Goal: Find specific page/section: Find specific page/section

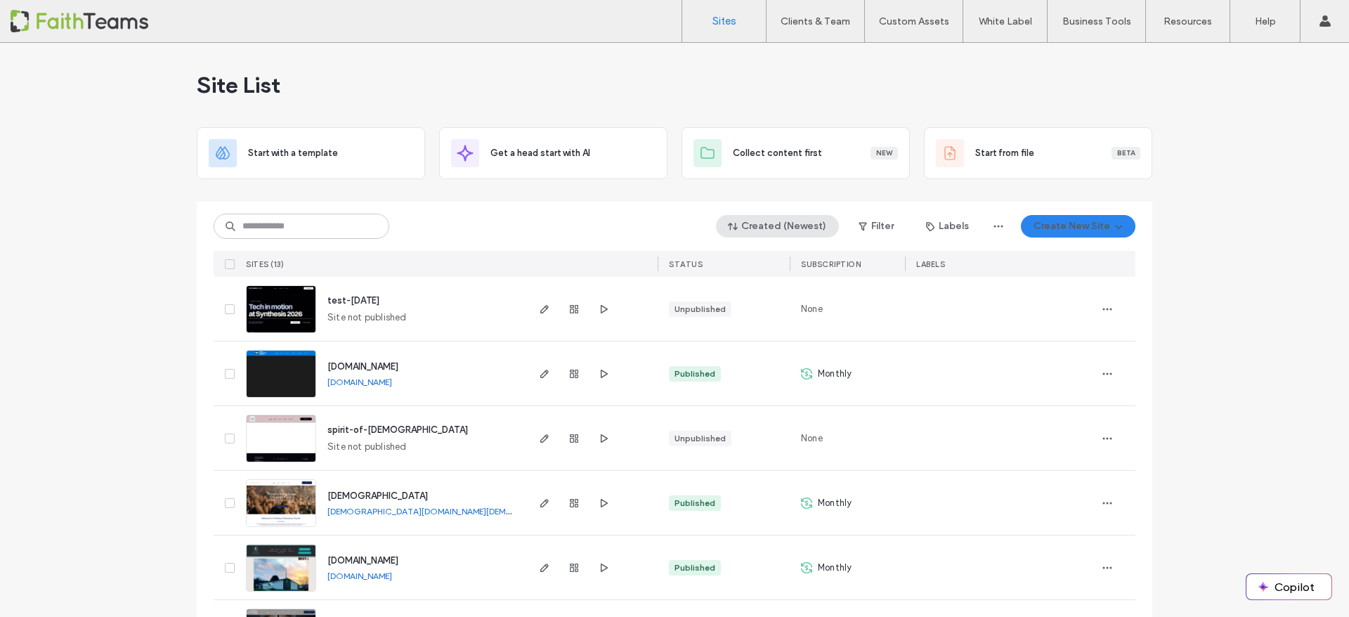
scroll to position [517, 0]
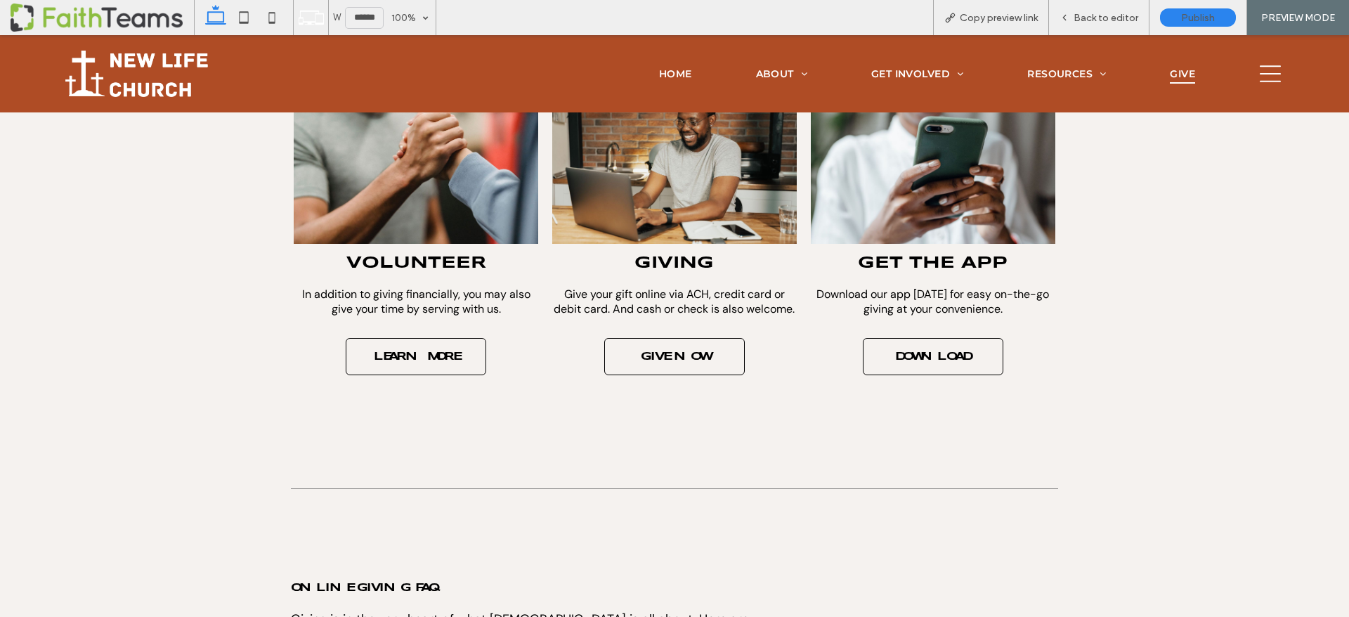
scroll to position [386, 0]
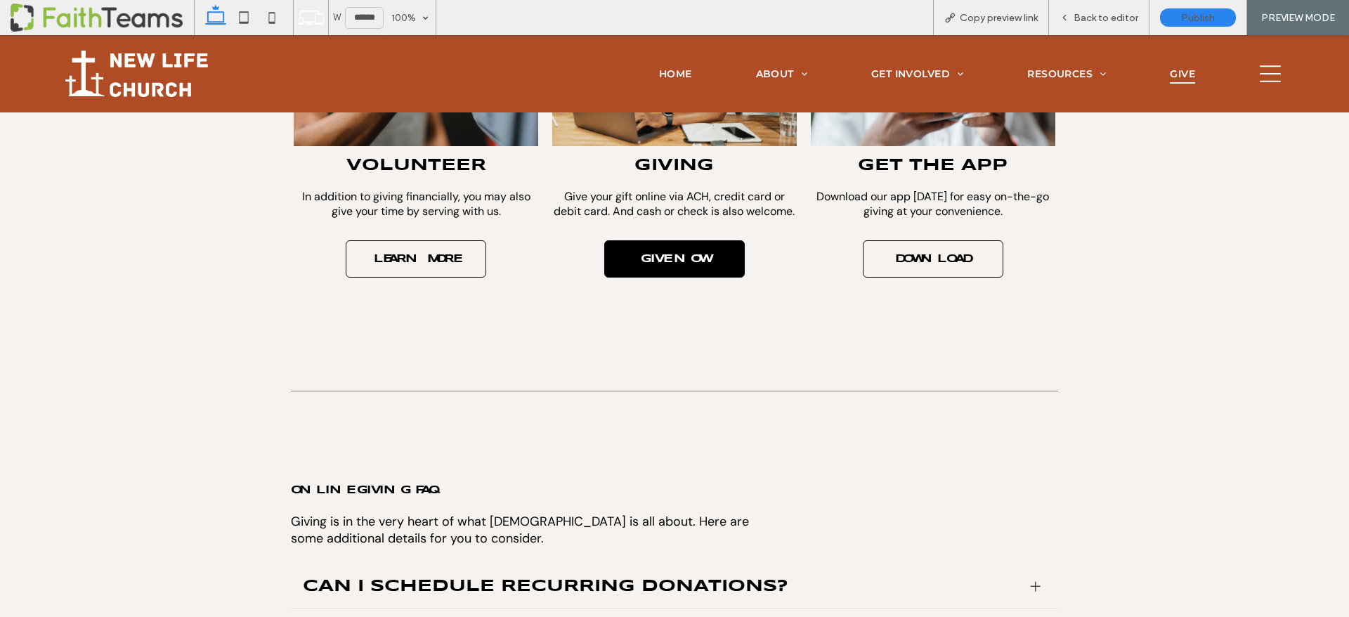
click at [664, 259] on span "GIVE NOW" at bounding box center [675, 259] width 96 height 25
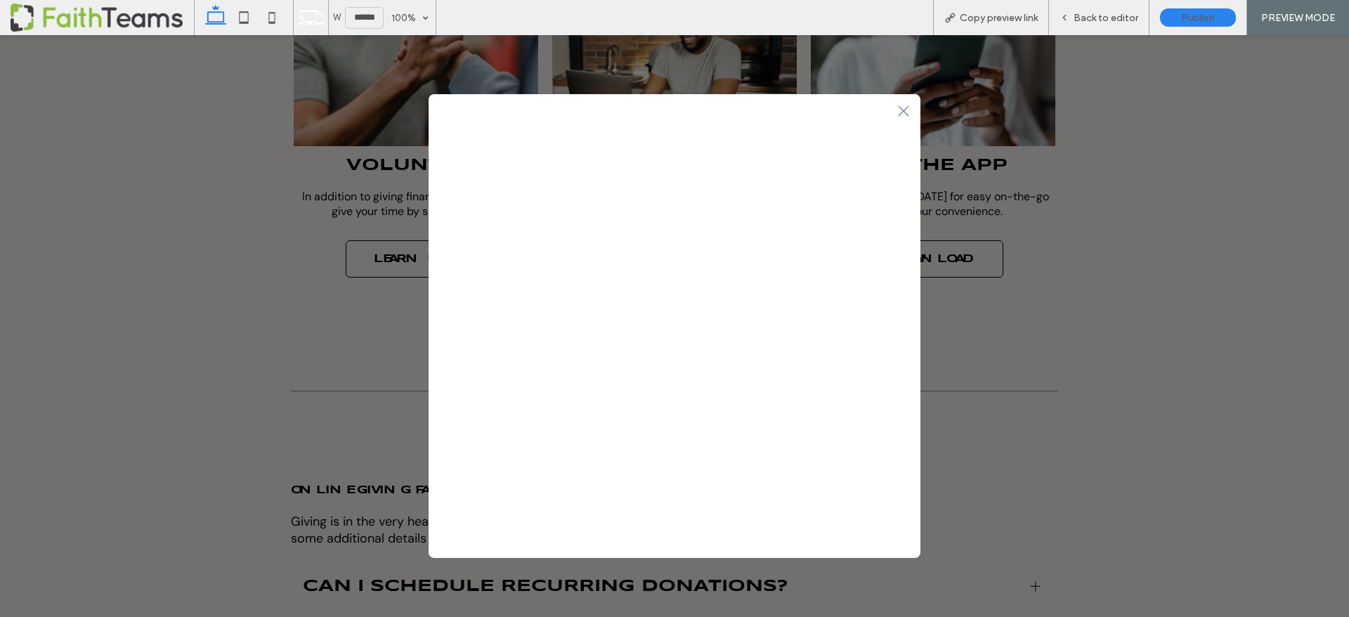
click at [905, 109] on icon at bounding box center [903, 110] width 11 height 11
